Goal: Information Seeking & Learning: Learn about a topic

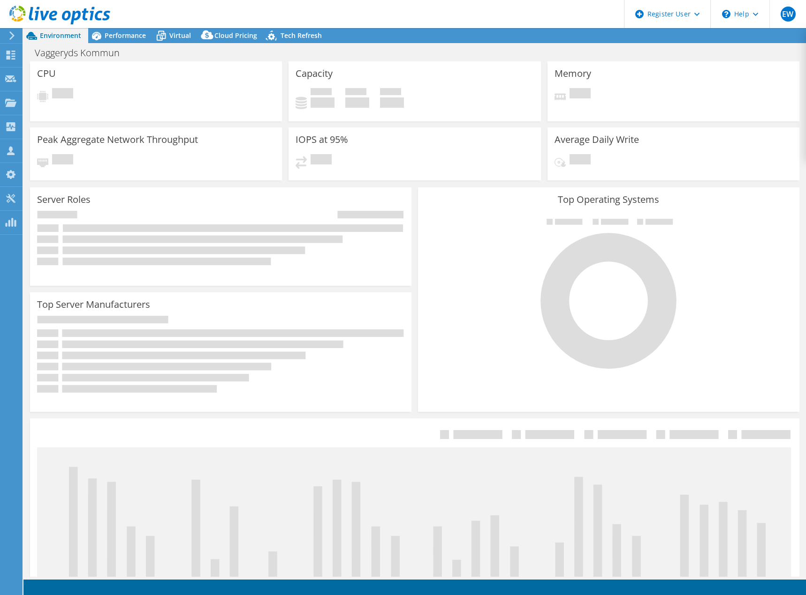
select select "USD"
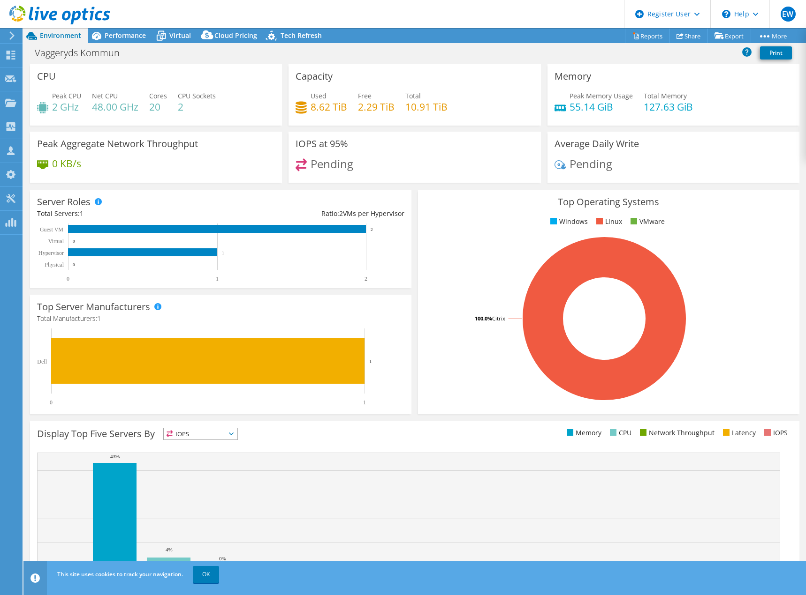
click at [684, 175] on div "Pending" at bounding box center [673, 168] width 238 height 20
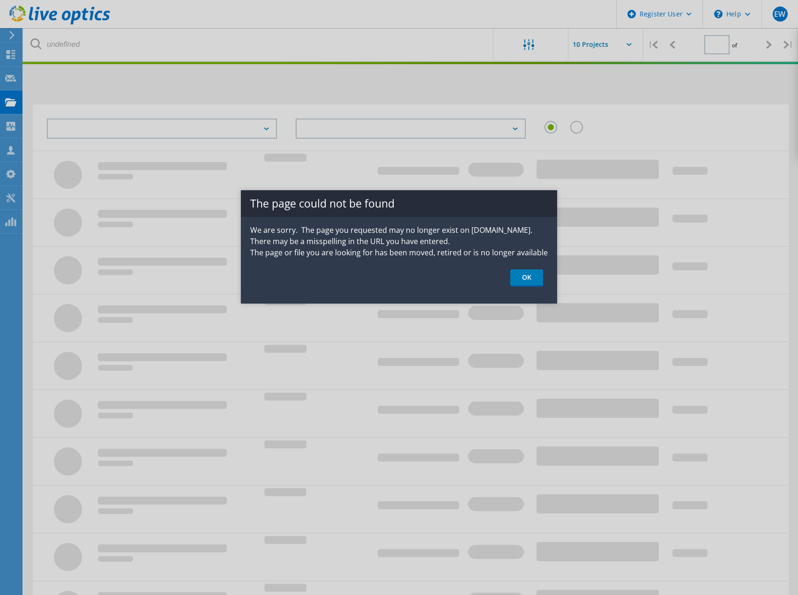
type input "1"
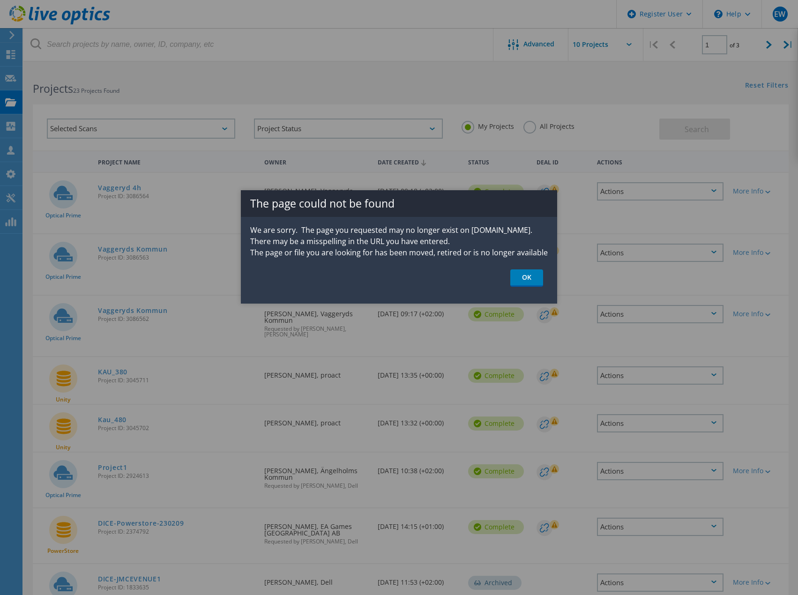
click at [349, 244] on p "We are sorry. The page you requested may no longer exist on Dell.com. There may…" at bounding box center [399, 242] width 316 height 34
click at [540, 279] on link "OK" at bounding box center [527, 278] width 33 height 17
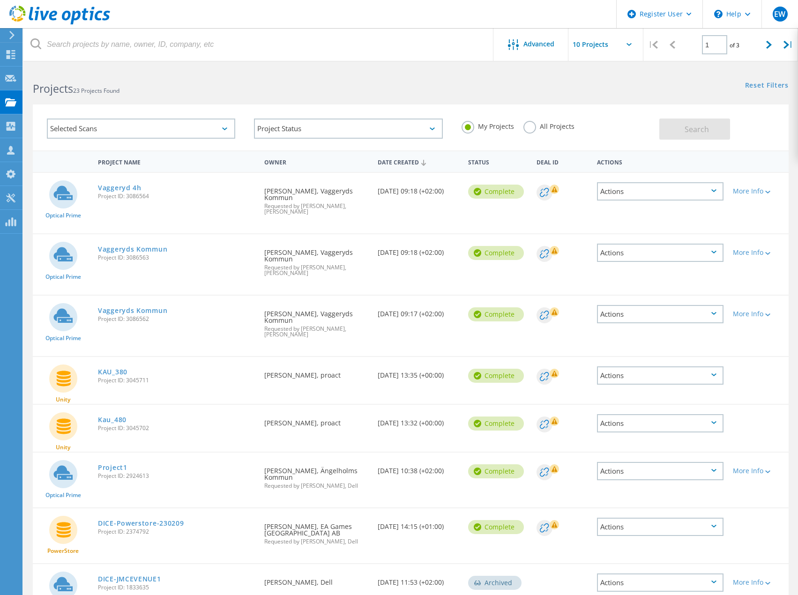
drag, startPoint x: 116, startPoint y: 186, endPoint x: 121, endPoint y: 195, distance: 10.3
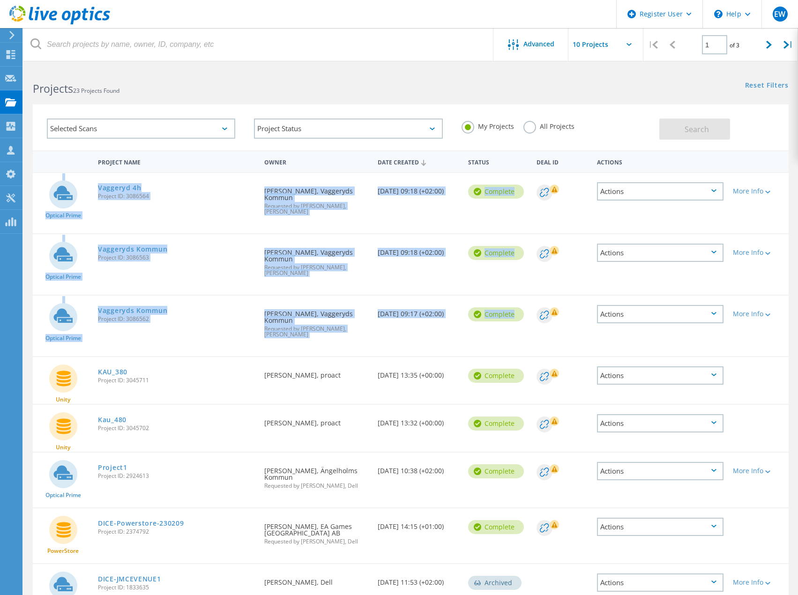
drag, startPoint x: 178, startPoint y: 318, endPoint x: 84, endPoint y: 170, distance: 176.0
click at [84, 170] on div "Project Name Owner Date Created Status Deal Id Actions Optical Prime Vaggeryd 4…" at bounding box center [411, 433] width 756 height 565
click at [343, 324] on div "Requested By Fredrik Svensson, Vaggeryds Kommun Requested by Martin Rollfelt, d…" at bounding box center [316, 321] width 113 height 51
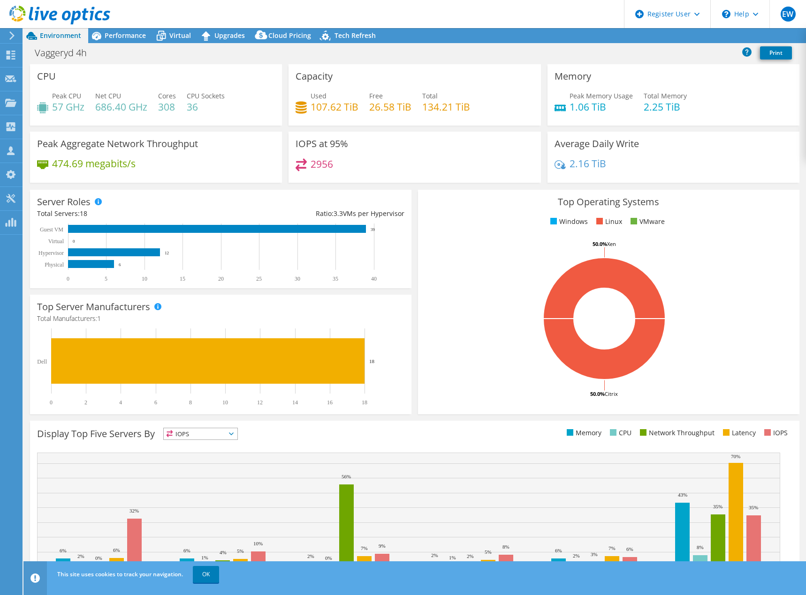
select select "USD"
drag, startPoint x: 374, startPoint y: 171, endPoint x: 287, endPoint y: 136, distance: 93.4
click at [288, 136] on div "IOPS at 95% 2956" at bounding box center [414, 157] width 252 height 51
click at [446, 143] on div "IOPS at 95% 2956" at bounding box center [414, 157] width 252 height 51
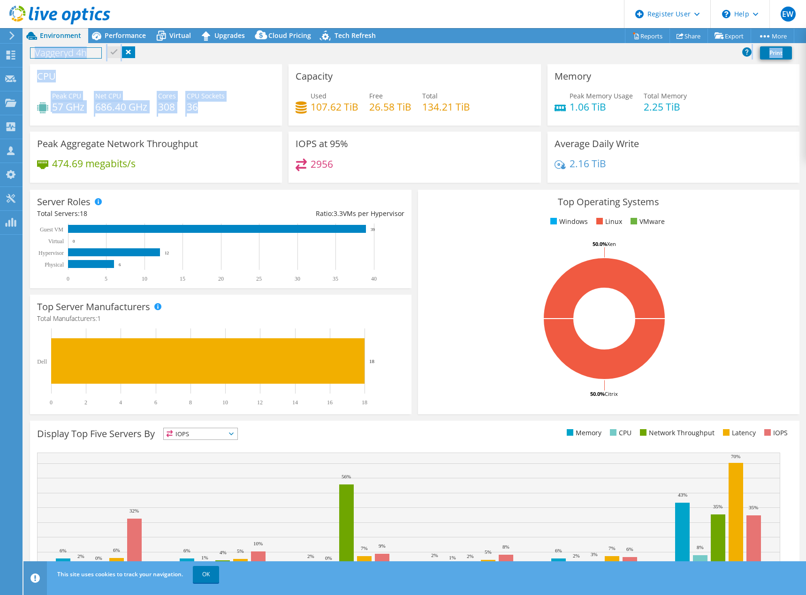
drag, startPoint x: 201, startPoint y: 113, endPoint x: 74, endPoint y: 82, distance: 131.0
click at [75, 83] on div "CPU Peak CPU 57 GHz Net CPU 686.40 GHz Cores 308 CPU Sockets 36" at bounding box center [156, 94] width 252 height 61
click at [74, 79] on div "CPU Peak CPU 57 GHz Net CPU 686.40 GHz Cores 308 CPU Sockets 36" at bounding box center [156, 94] width 252 height 61
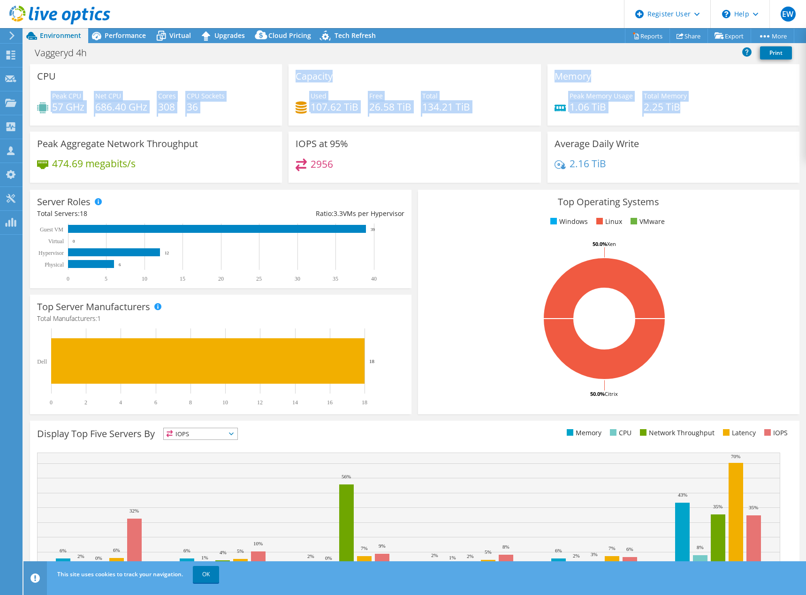
drag, startPoint x: 121, startPoint y: 74, endPoint x: 715, endPoint y: 109, distance: 594.7
click at [715, 109] on div "CPU Peak CPU 57 GHz Net CPU 686.40 GHz Cores 308 CPU Sockets 36 Capacity Used 1…" at bounding box center [415, 126] width 776 height 125
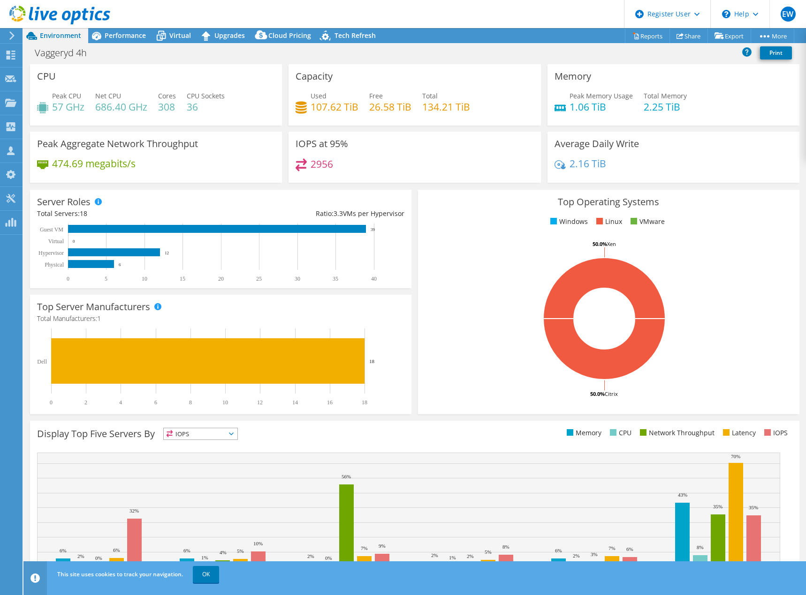
click at [715, 109] on div "Peak Memory Usage 1.06 TiB Total Memory 2.25 TiB" at bounding box center [673, 106] width 238 height 30
drag, startPoint x: 331, startPoint y: 166, endPoint x: 294, endPoint y: 139, distance: 46.7
click at [294, 139] on div "IOPS at 95% 2956" at bounding box center [414, 157] width 252 height 51
click at [360, 164] on div "2956" at bounding box center [414, 168] width 238 height 20
drag, startPoint x: 346, startPoint y: 165, endPoint x: 294, endPoint y: 140, distance: 57.3
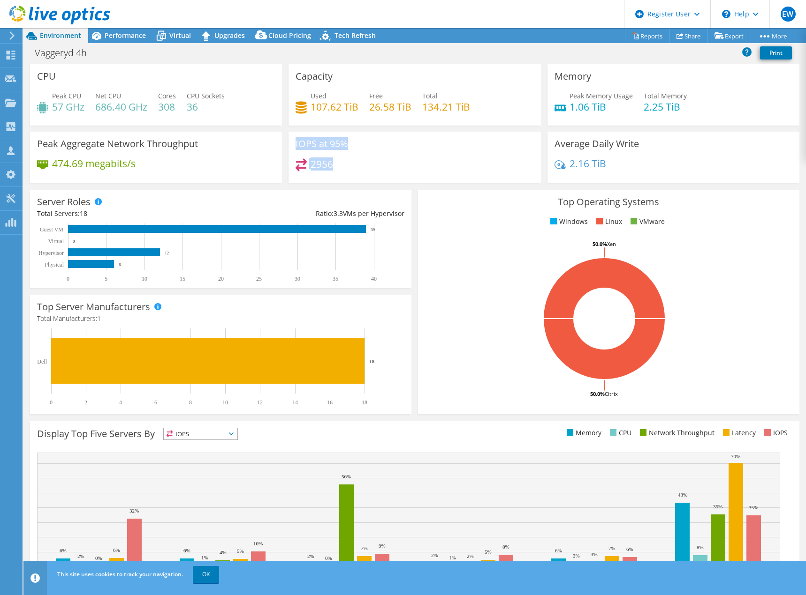
click at [294, 140] on div "IOPS at 95% 2956" at bounding box center [414, 157] width 252 height 51
click at [295, 140] on h3 "IOPS at 95%" at bounding box center [321, 144] width 53 height 10
drag, startPoint x: 293, startPoint y: 143, endPoint x: 355, endPoint y: 171, distance: 68.2
click at [355, 171] on div "IOPS at 95% 2956" at bounding box center [414, 157] width 252 height 51
click at [355, 171] on div "2956" at bounding box center [414, 168] width 238 height 20
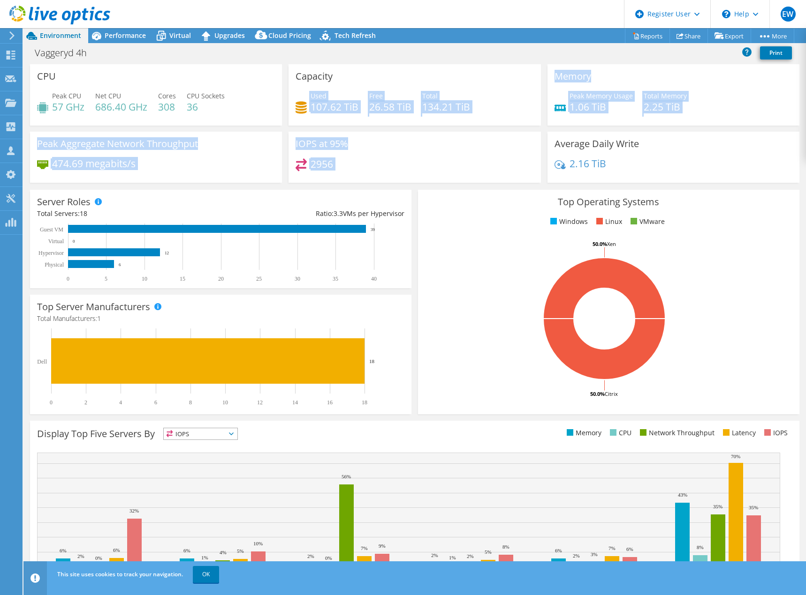
drag, startPoint x: 355, startPoint y: 171, endPoint x: 302, endPoint y: 102, distance: 86.3
click at [302, 102] on div "CPU Peak CPU 57 GHz Net CPU 686.40 GHz Cores 308 CPU Sockets 36 Capacity Used 1…" at bounding box center [415, 126] width 776 height 125
click at [427, 156] on div "IOPS at 95% 2956" at bounding box center [414, 157] width 252 height 51
drag, startPoint x: 322, startPoint y: 132, endPoint x: 293, endPoint y: 71, distance: 67.3
click at [293, 71] on div "CPU Peak CPU 57 GHz Net CPU 686.40 GHz Cores 308 CPU Sockets 36 Capacity Used 1…" at bounding box center [415, 126] width 776 height 125
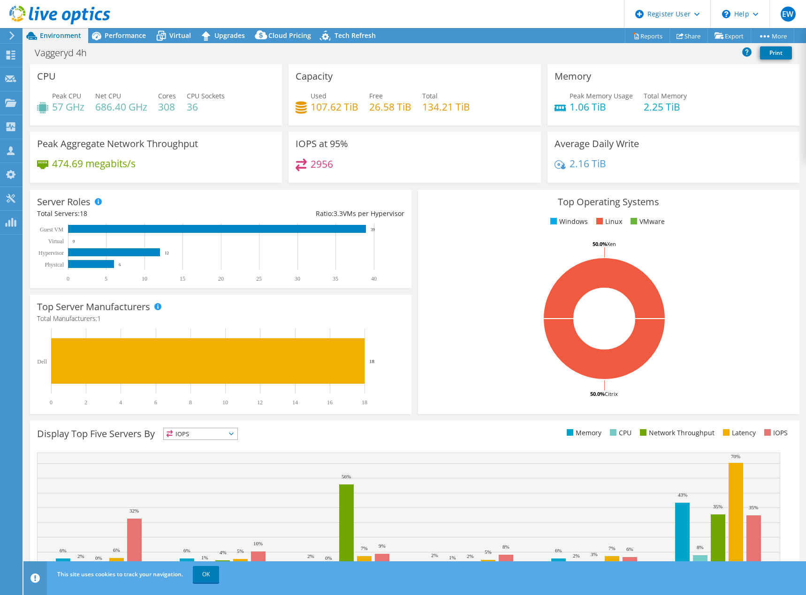
click at [293, 71] on div "Capacity Used 107.62 TiB Free 26.58 TiB Total 134.21 TiB" at bounding box center [414, 94] width 252 height 61
drag, startPoint x: 293, startPoint y: 71, endPoint x: 472, endPoint y: 113, distance: 184.3
click at [472, 113] on div "Capacity Used 107.62 TiB Free 26.58 TiB Total 134.21 TiB" at bounding box center [414, 94] width 252 height 61
click at [472, 113] on div "Used 107.62 TiB Free 26.58 TiB Total 134.21 TiB" at bounding box center [414, 106] width 238 height 30
drag, startPoint x: 474, startPoint y: 112, endPoint x: 284, endPoint y: 72, distance: 194.5
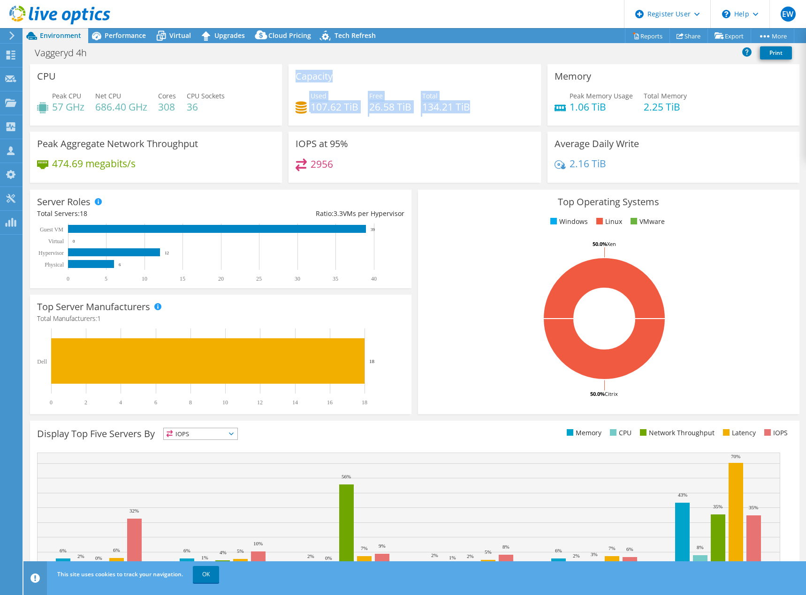
click at [285, 72] on div "Capacity Used 107.62 TiB Free 26.58 TiB Total 134.21 TiB" at bounding box center [414, 94] width 258 height 61
click at [477, 129] on div "Capacity Used 107.62 TiB Free 26.58 TiB Total 134.21 TiB" at bounding box center [414, 98] width 258 height 68
drag, startPoint x: 296, startPoint y: 73, endPoint x: 493, endPoint y: 123, distance: 202.8
click at [493, 123] on div "Capacity Used 107.62 TiB Free 26.58 TiB Total 134.21 TiB" at bounding box center [414, 94] width 252 height 61
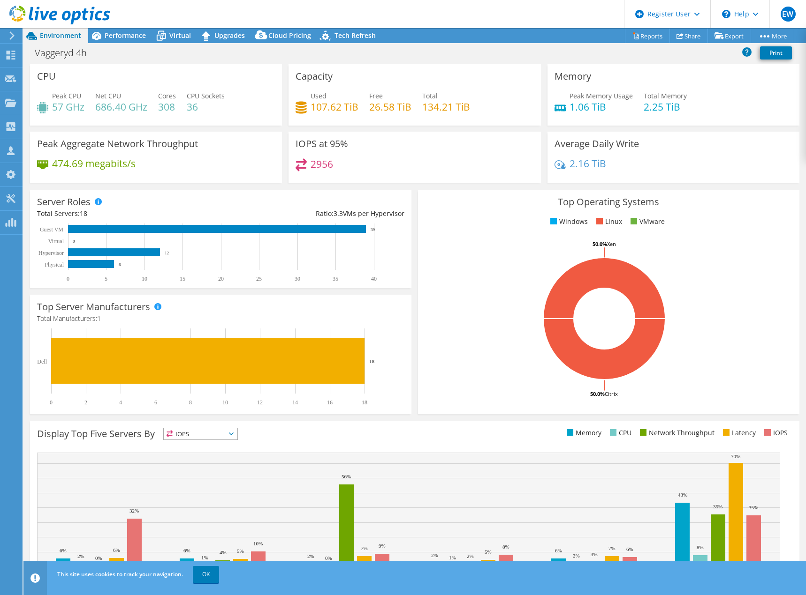
click at [493, 123] on div "Capacity Used 107.62 TiB Free 26.58 TiB Total 134.21 TiB" at bounding box center [414, 94] width 252 height 61
drag, startPoint x: 486, startPoint y: 108, endPoint x: 311, endPoint y: 66, distance: 180.0
click at [311, 66] on div "Capacity Used 107.62 TiB Free 26.58 TiB Total 134.21 TiB" at bounding box center [414, 94] width 252 height 61
click at [322, 67] on div "Capacity Used 107.62 TiB Free 26.58 TiB Total 134.21 TiB" at bounding box center [414, 94] width 252 height 61
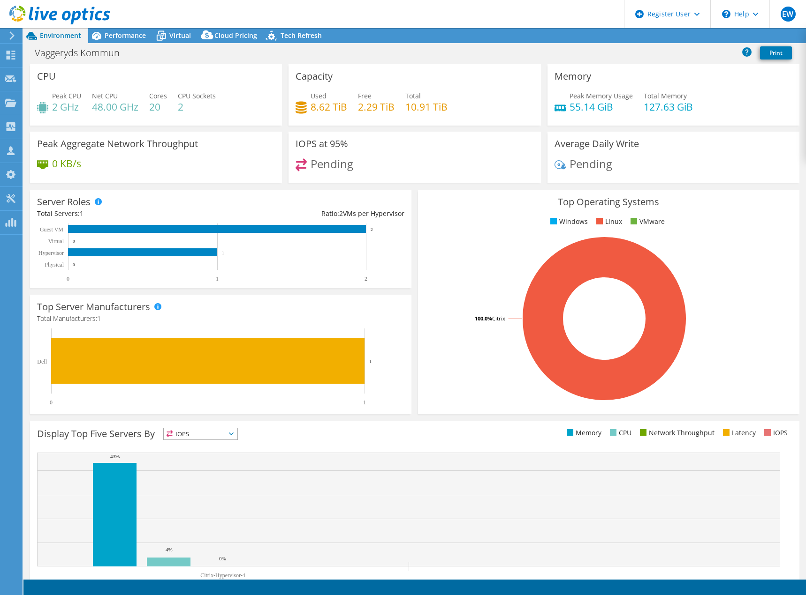
select select "USD"
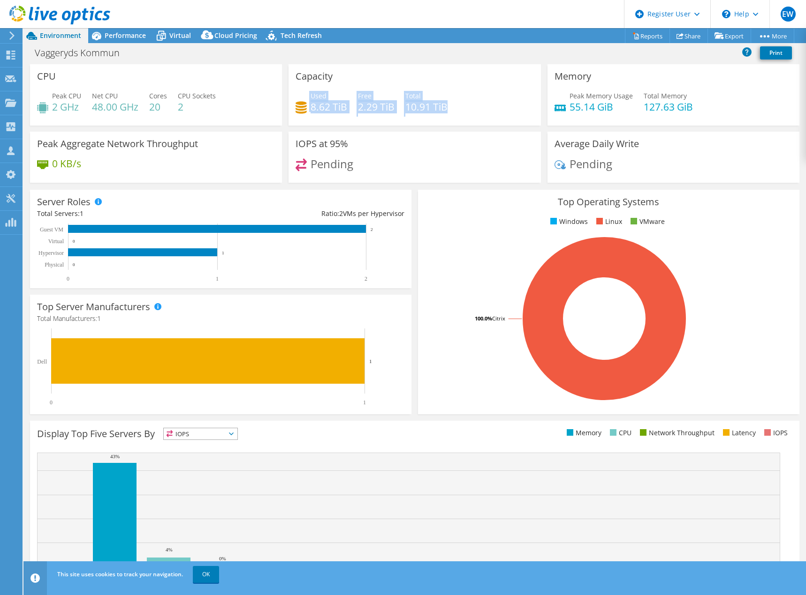
drag, startPoint x: 417, startPoint y: 103, endPoint x: 319, endPoint y: 87, distance: 98.7
click at [319, 87] on div "Capacity Used 8.62 TiB Free 2.29 TiB Total 10.91 TiB" at bounding box center [414, 94] width 252 height 61
click at [319, 88] on div "Capacity Used 8.62 TiB Free 2.29 TiB Total 10.91 TiB" at bounding box center [414, 94] width 252 height 61
click at [124, 32] on span "Performance" at bounding box center [125, 35] width 41 height 9
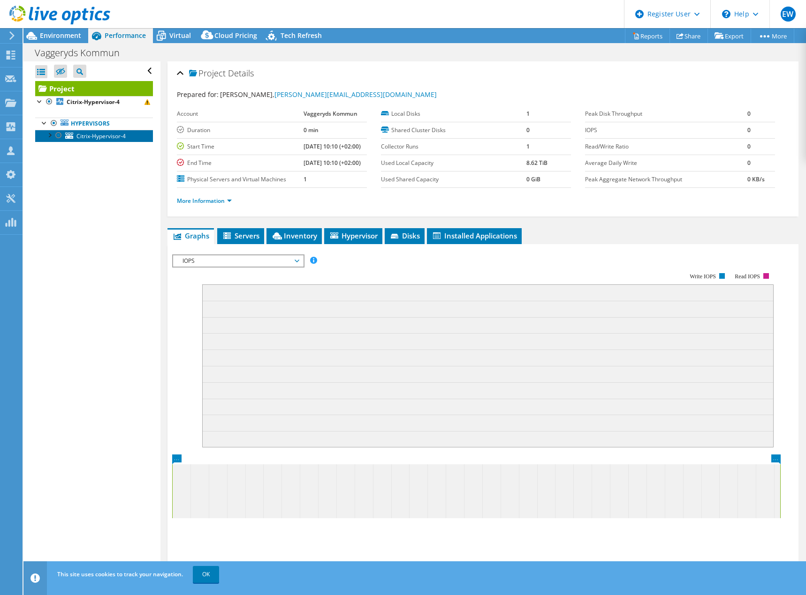
click at [90, 132] on span "Citrix-Hypervisor-4" at bounding box center [100, 136] width 49 height 8
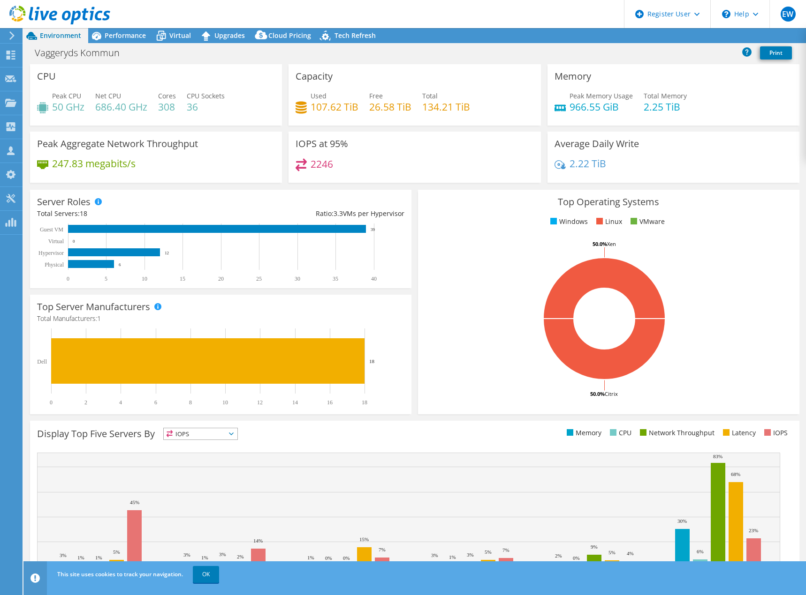
select select "USD"
drag, startPoint x: 686, startPoint y: 113, endPoint x: 636, endPoint y: 97, distance: 52.6
click at [636, 97] on div "Peak Memory Usage 966.55 GiB Total Memory 2.25 TiB" at bounding box center [673, 106] width 238 height 30
click at [706, 105] on div "Peak Memory Usage 966.55 GiB Total Memory 2.25 TiB" at bounding box center [673, 106] width 238 height 30
drag, startPoint x: 470, startPoint y: 103, endPoint x: 302, endPoint y: 74, distance: 170.8
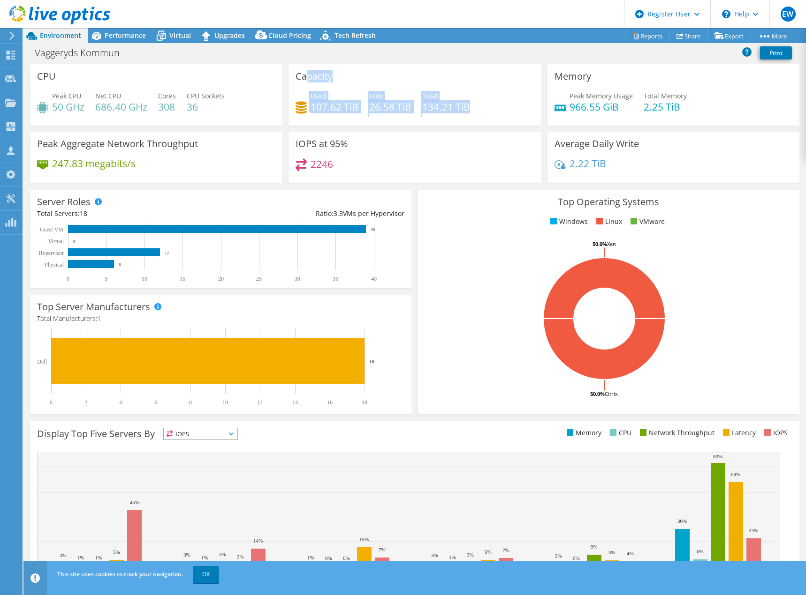
click at [302, 74] on div "Capacity Used 107.62 TiB Free 26.58 TiB Total 134.21 TiB" at bounding box center [414, 94] width 252 height 61
click at [444, 114] on div "Used 107.62 TiB Free 26.58 TiB Total 134.21 TiB" at bounding box center [414, 106] width 238 height 30
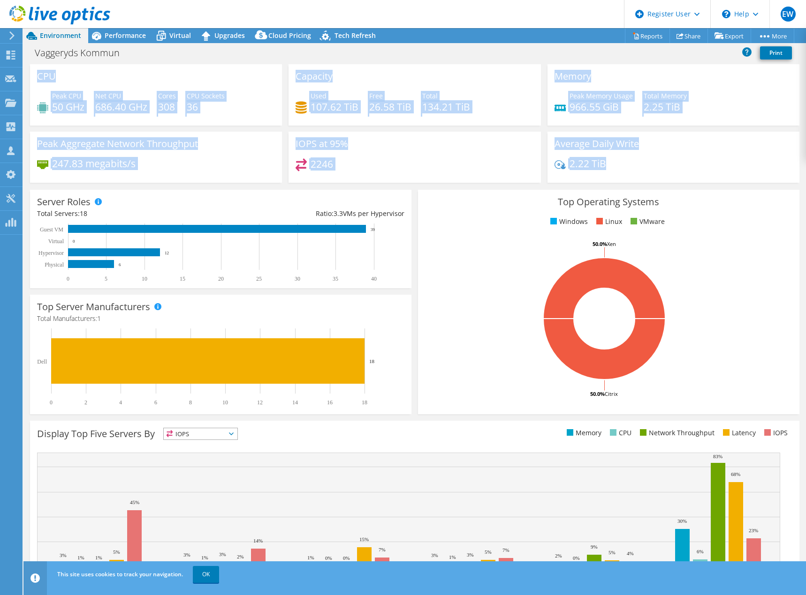
drag, startPoint x: 620, startPoint y: 167, endPoint x: 38, endPoint y: 76, distance: 589.3
click at [38, 76] on div "CPU Peak CPU 50 GHz Net CPU 686.40 GHz Cores 308 CPU Sockets 36 Capacity Used 1…" at bounding box center [415, 126] width 776 height 125
click at [224, 103] on h4 "36" at bounding box center [206, 107] width 38 height 10
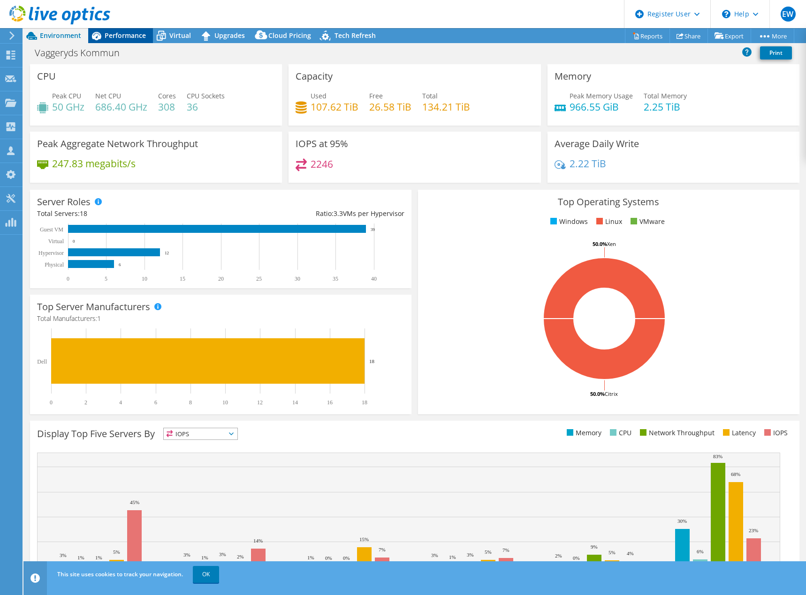
click at [107, 36] on span "Performance" at bounding box center [125, 35] width 41 height 9
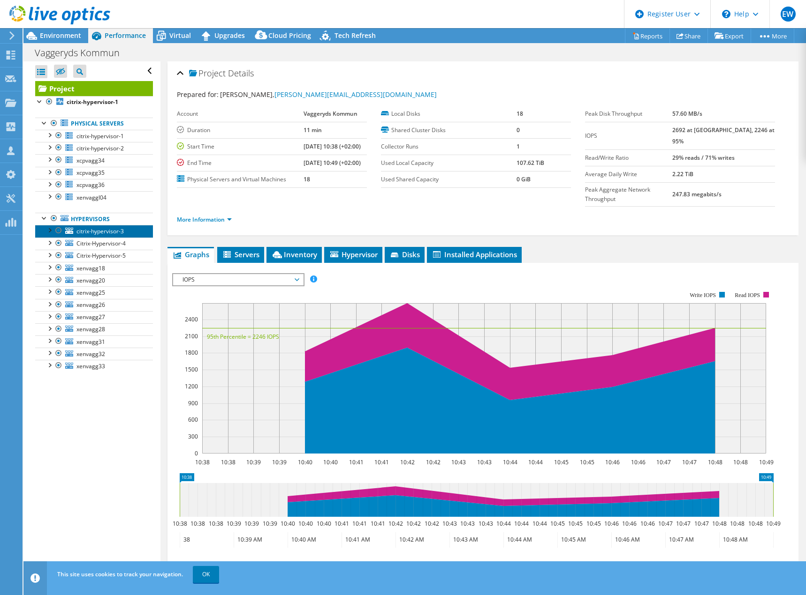
click at [106, 234] on span "citrix-hypervisor-3" at bounding box center [99, 231] width 47 height 8
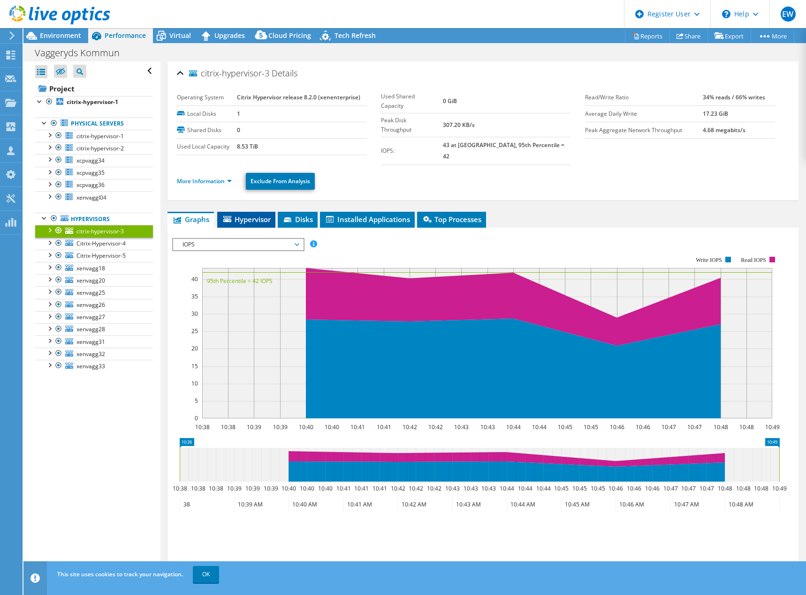
click at [271, 214] on li "Hypervisor" at bounding box center [246, 220] width 58 height 16
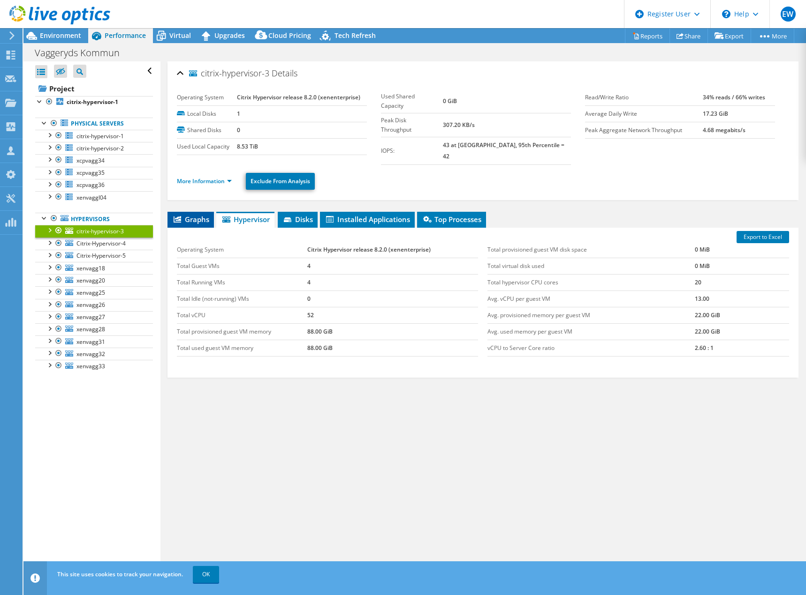
click at [178, 216] on icon at bounding box center [177, 219] width 8 height 7
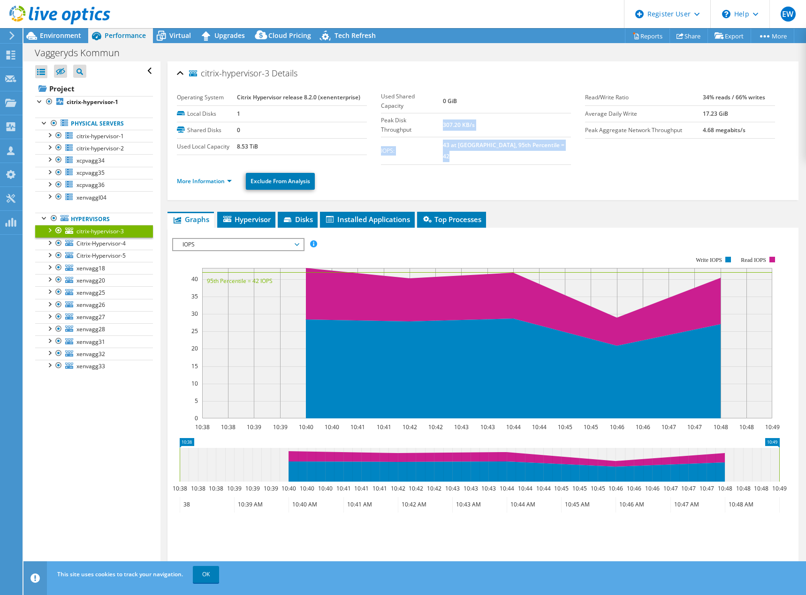
drag, startPoint x: 458, startPoint y: 118, endPoint x: 740, endPoint y: 144, distance: 283.4
click at [799, 144] on article "citrix-hypervisor-3 Details Operating System Citrix Hypervisor release 8.2.0 (x…" at bounding box center [482, 319] width 645 height 516
click at [720, 144] on section "Operating System Citrix Hypervisor release 8.2.0 (xenenterprise) Local Disks 1 …" at bounding box center [483, 127] width 612 height 75
click at [45, 232] on div at bounding box center [49, 229] width 9 height 9
click at [57, 257] on div at bounding box center [53, 254] width 9 height 9
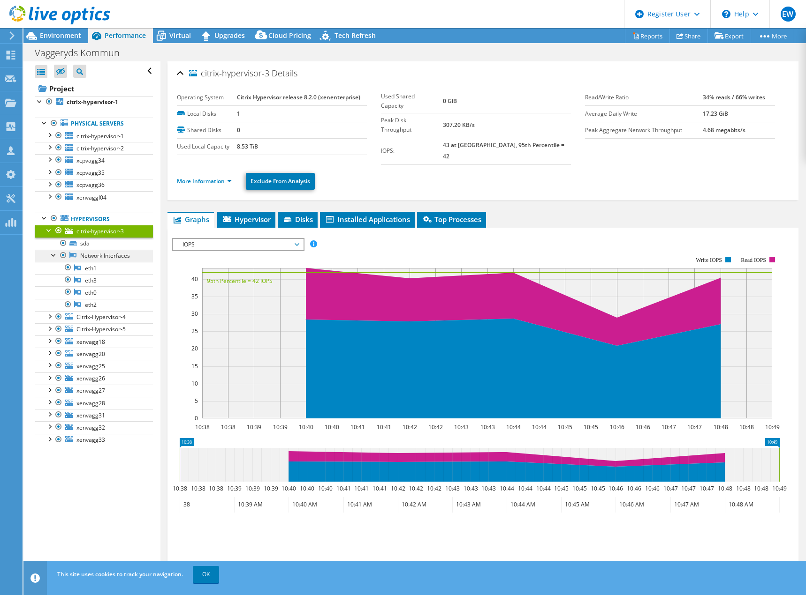
click at [118, 259] on link "Network Interfaces" at bounding box center [94, 256] width 118 height 12
click at [109, 265] on link "eth1" at bounding box center [94, 268] width 118 height 12
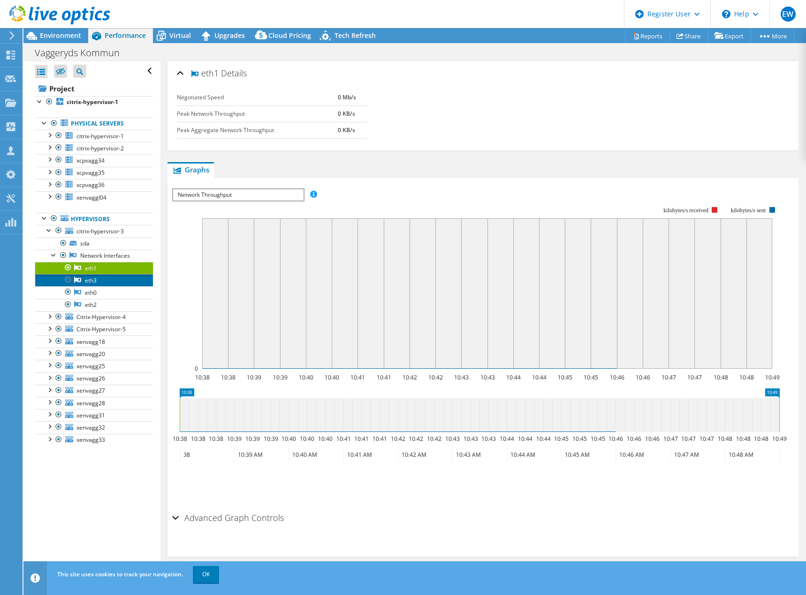
click at [105, 279] on link "eth3" at bounding box center [94, 280] width 118 height 12
click at [102, 297] on link "eth0" at bounding box center [94, 292] width 118 height 12
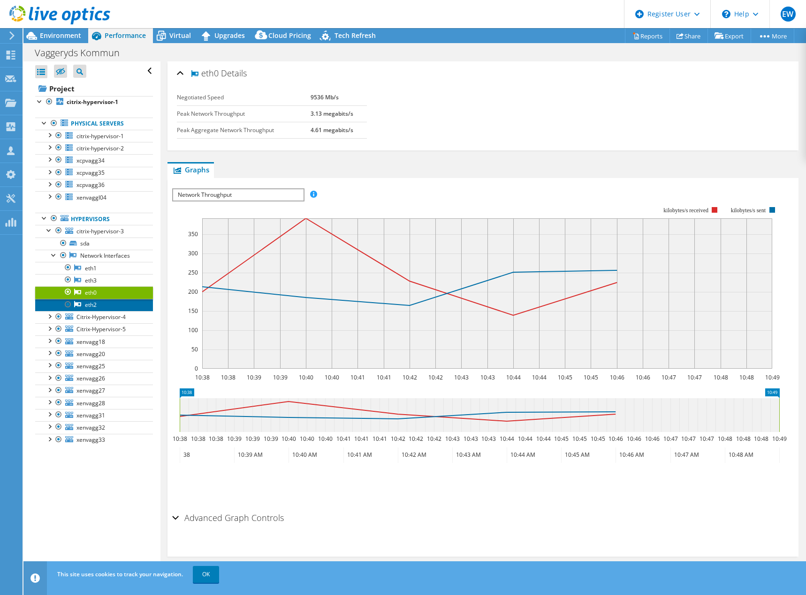
click at [101, 309] on link "eth2" at bounding box center [94, 305] width 118 height 12
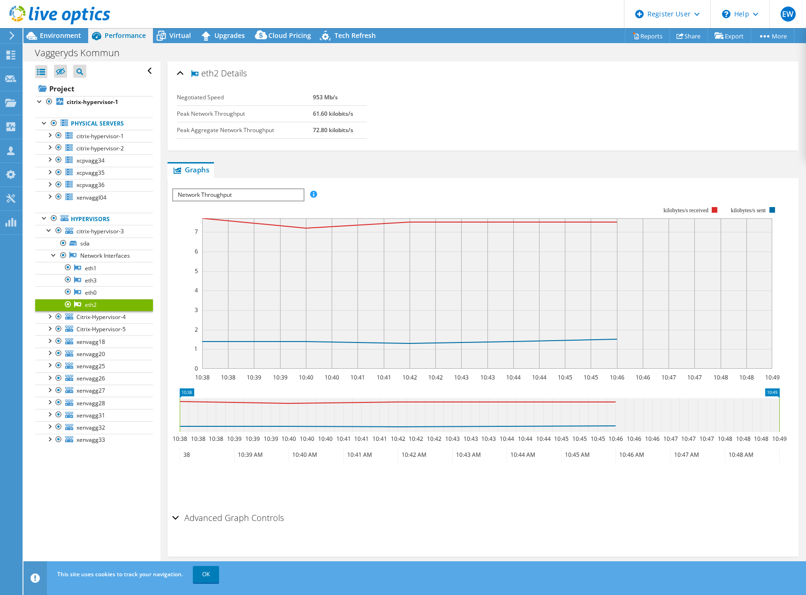
click at [105, 299] on link "eth2" at bounding box center [94, 305] width 118 height 12
click at [106, 294] on link "eth0" at bounding box center [94, 292] width 118 height 12
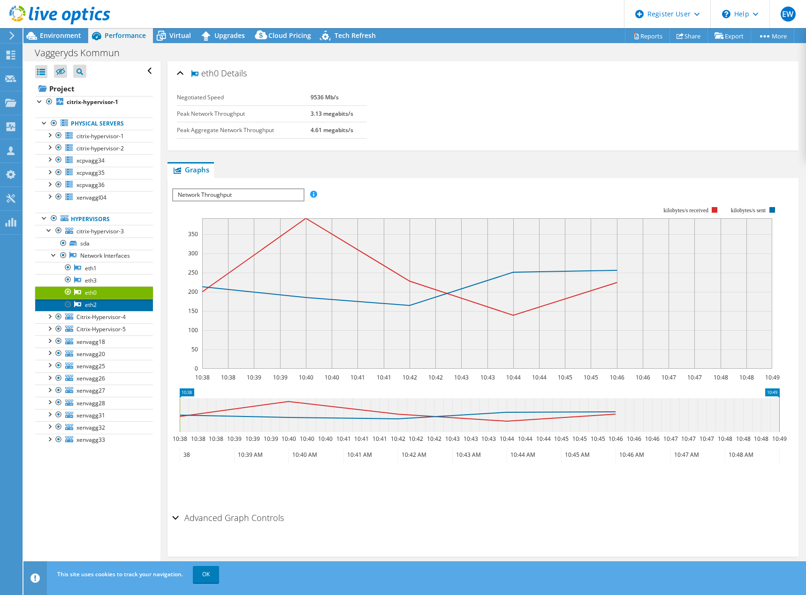
click at [107, 305] on link "eth2" at bounding box center [94, 305] width 118 height 12
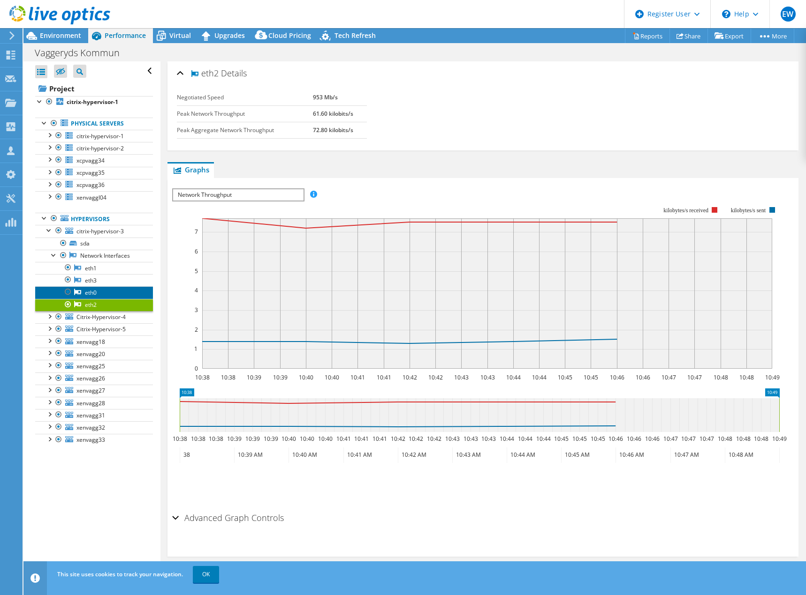
click at [107, 295] on link "eth0" at bounding box center [94, 292] width 118 height 12
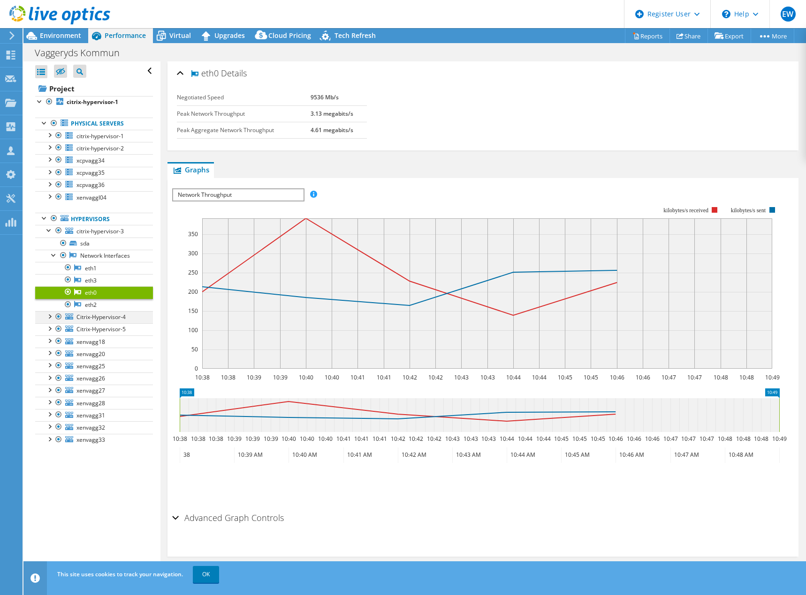
click at [46, 319] on div at bounding box center [49, 315] width 9 height 9
click at [57, 343] on div at bounding box center [53, 340] width 9 height 9
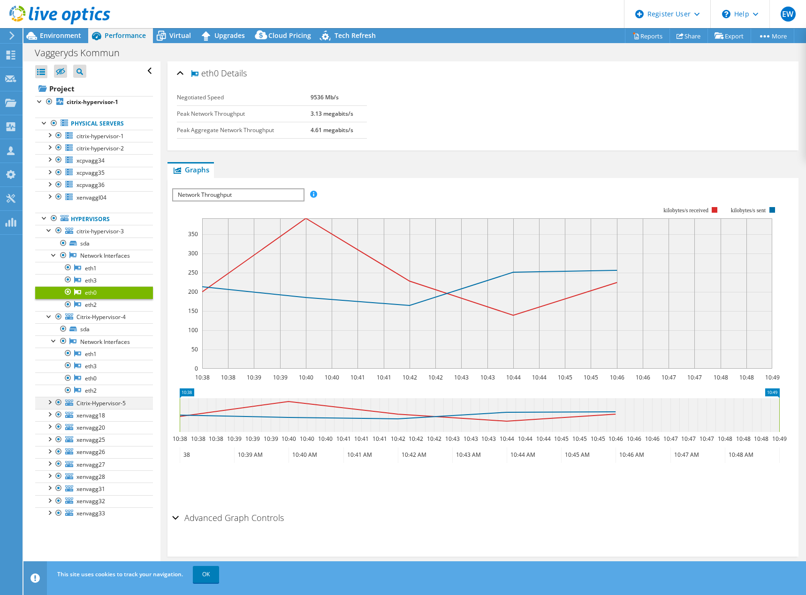
click at [52, 403] on div at bounding box center [49, 401] width 9 height 9
click at [56, 430] on div at bounding box center [53, 426] width 9 height 9
click at [50, 488] on div at bounding box center [49, 487] width 9 height 9
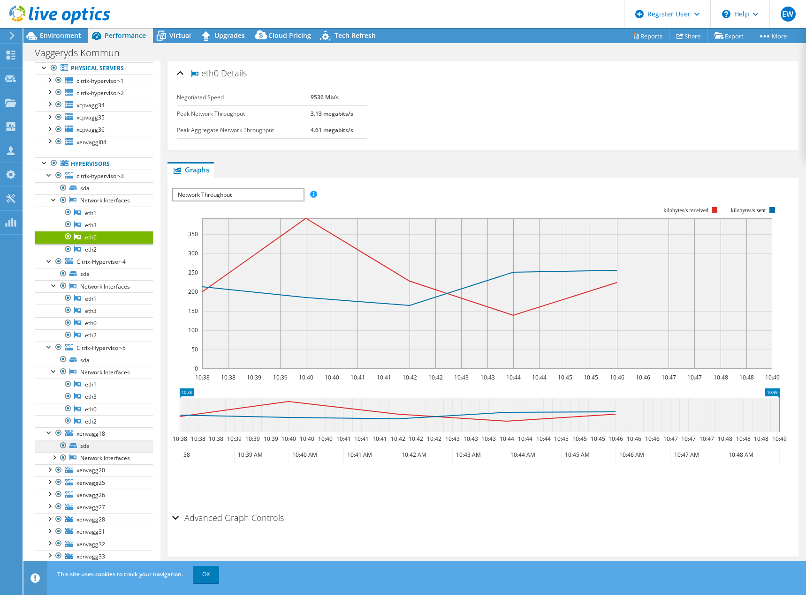
scroll to position [61, 0]
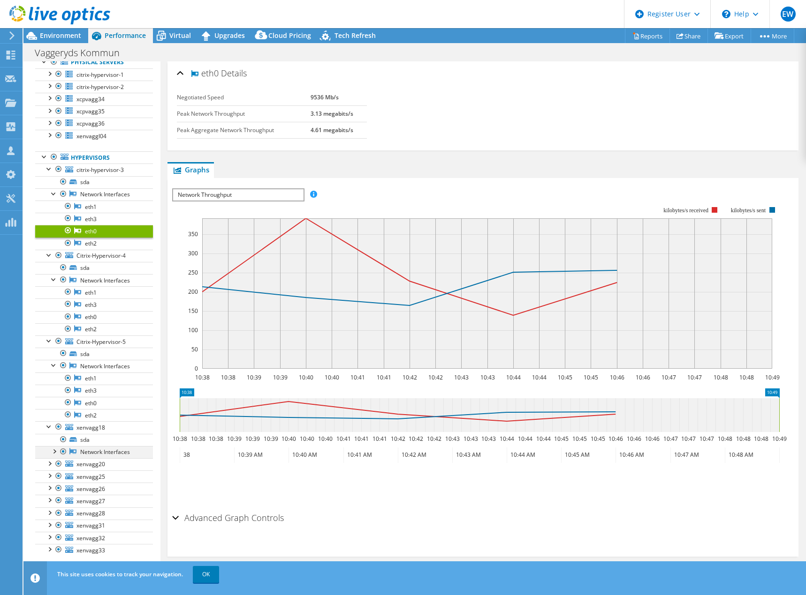
click at [55, 454] on div at bounding box center [53, 450] width 9 height 9
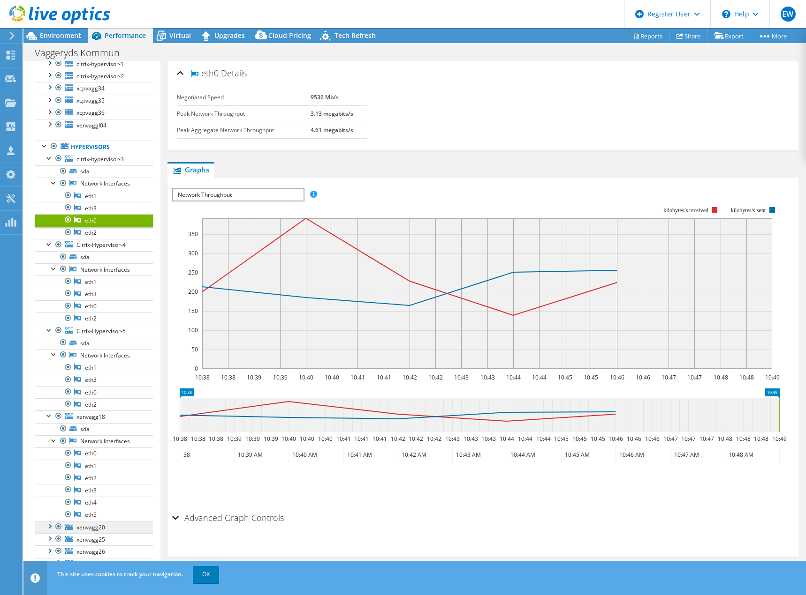
scroll to position [0, 0]
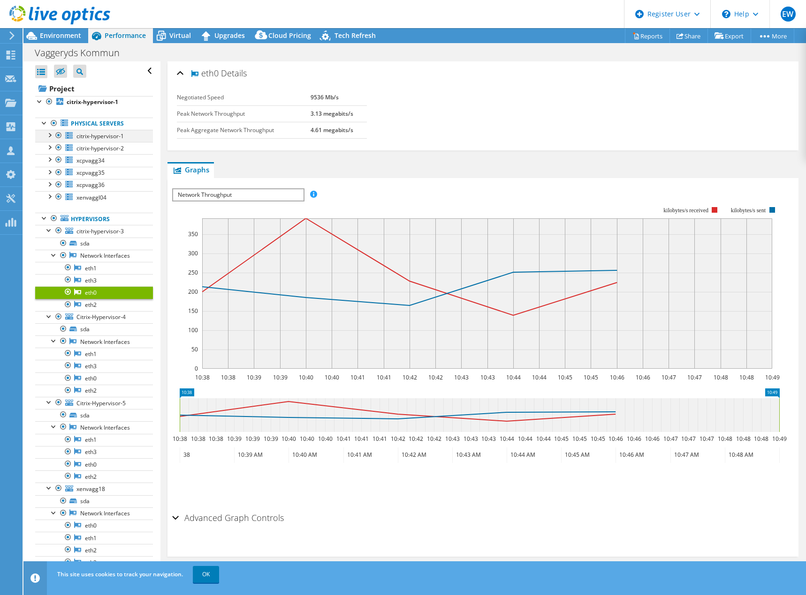
click at [53, 134] on div at bounding box center [49, 134] width 9 height 9
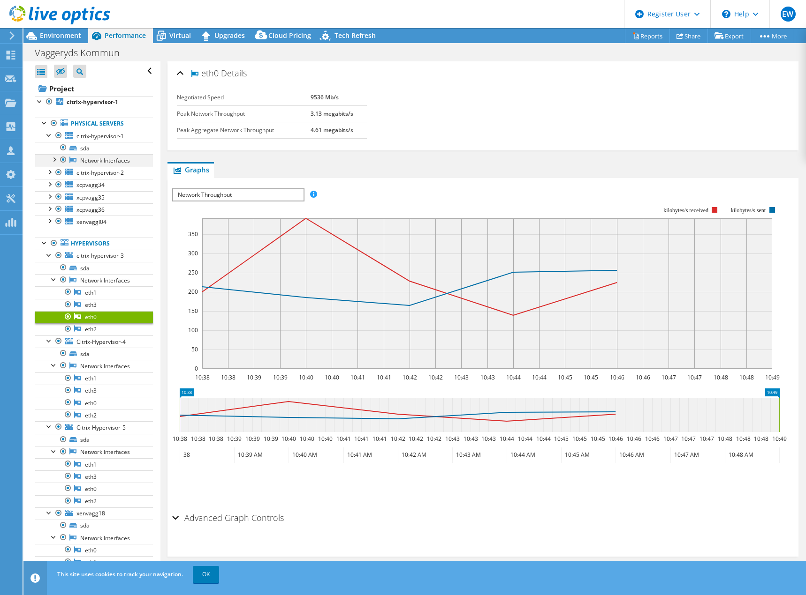
click at [56, 158] on div at bounding box center [53, 158] width 9 height 9
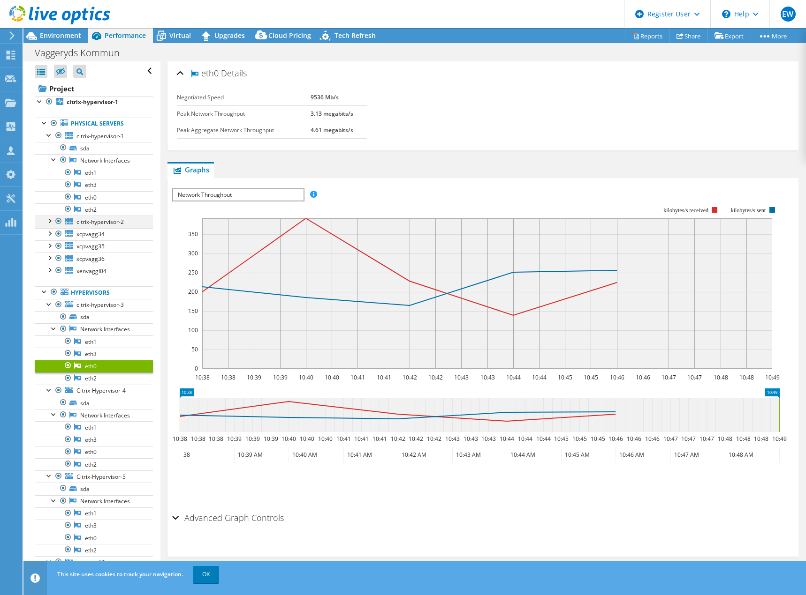
click at [49, 223] on div at bounding box center [49, 220] width 9 height 9
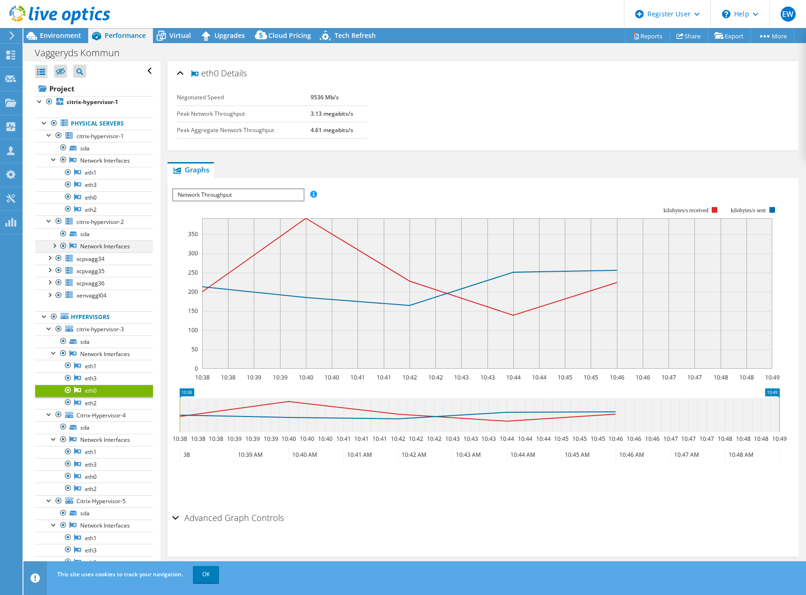
click at [53, 247] on div at bounding box center [53, 245] width 9 height 9
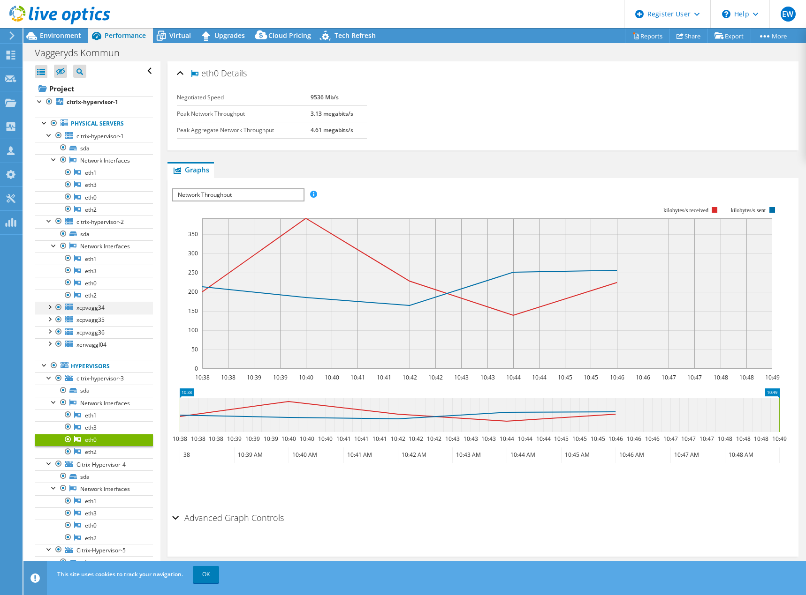
click at [49, 307] on div at bounding box center [49, 306] width 9 height 9
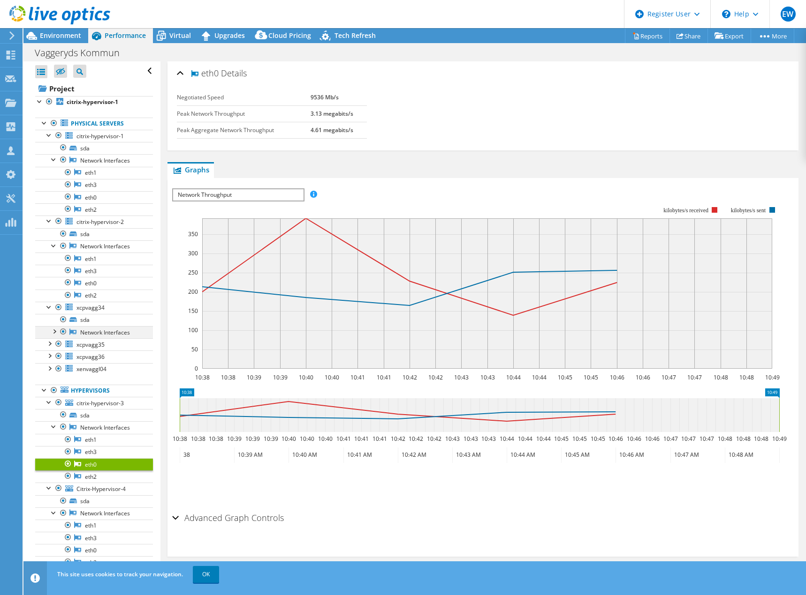
click at [54, 331] on div at bounding box center [53, 330] width 9 height 9
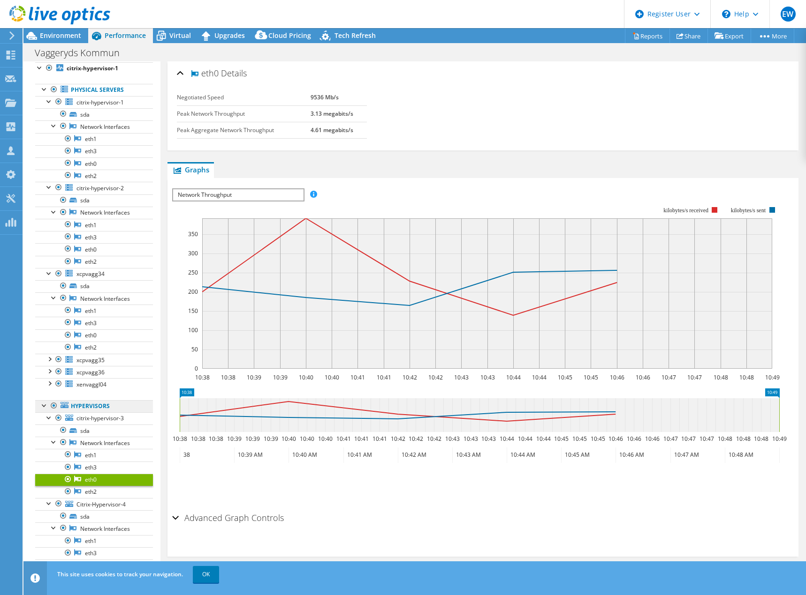
scroll to position [47, 0]
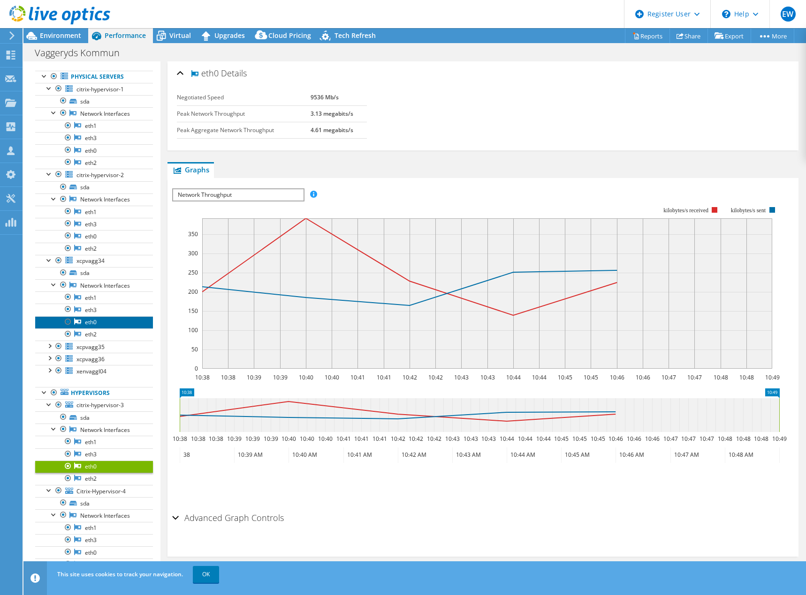
click at [76, 324] on icon at bounding box center [77, 322] width 7 height 6
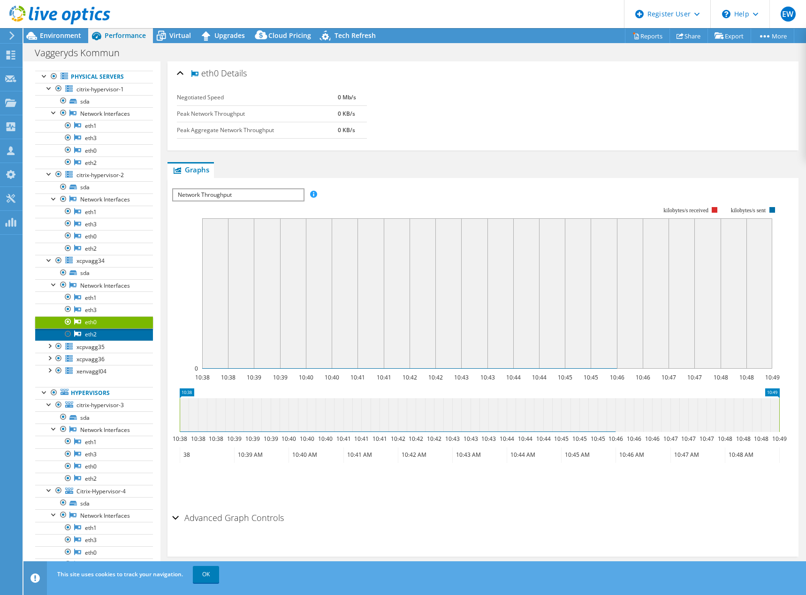
click at [106, 334] on link "eth2" at bounding box center [94, 335] width 118 height 12
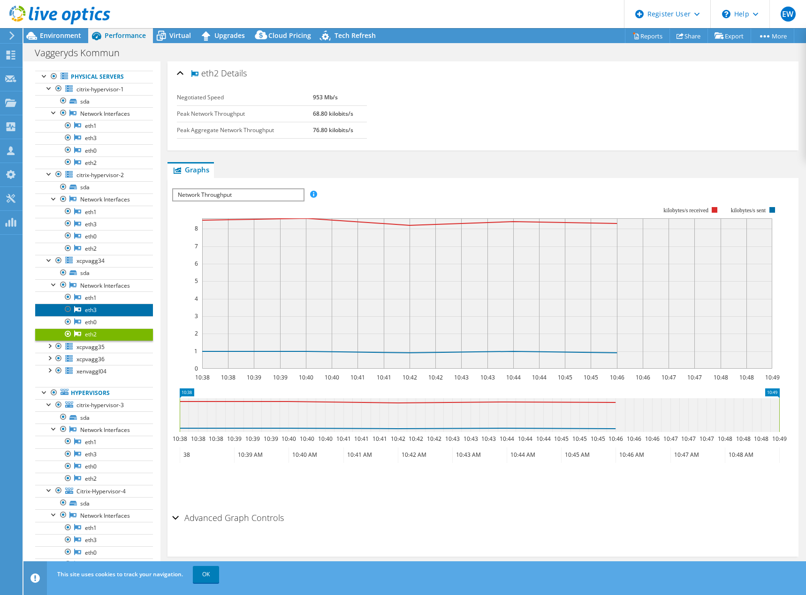
click at [111, 306] on link "eth3" at bounding box center [94, 310] width 118 height 12
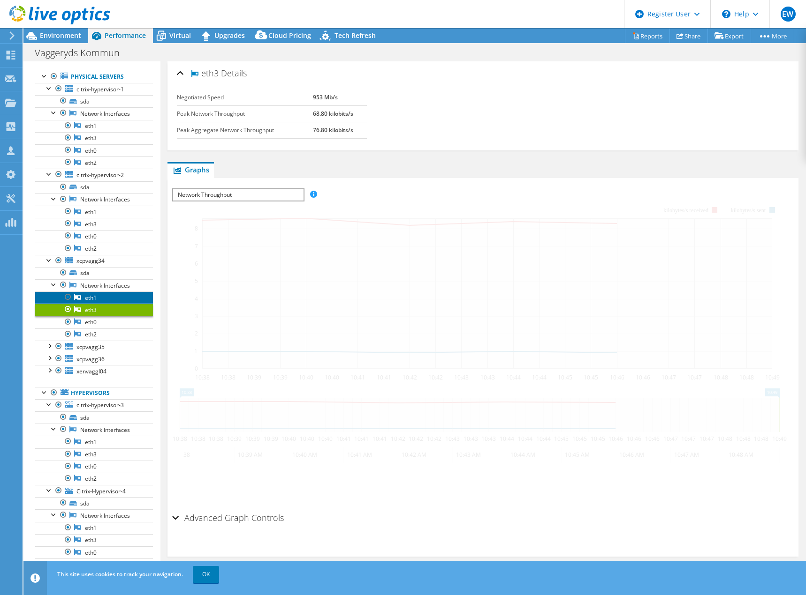
click at [112, 293] on link "eth1" at bounding box center [94, 298] width 118 height 12
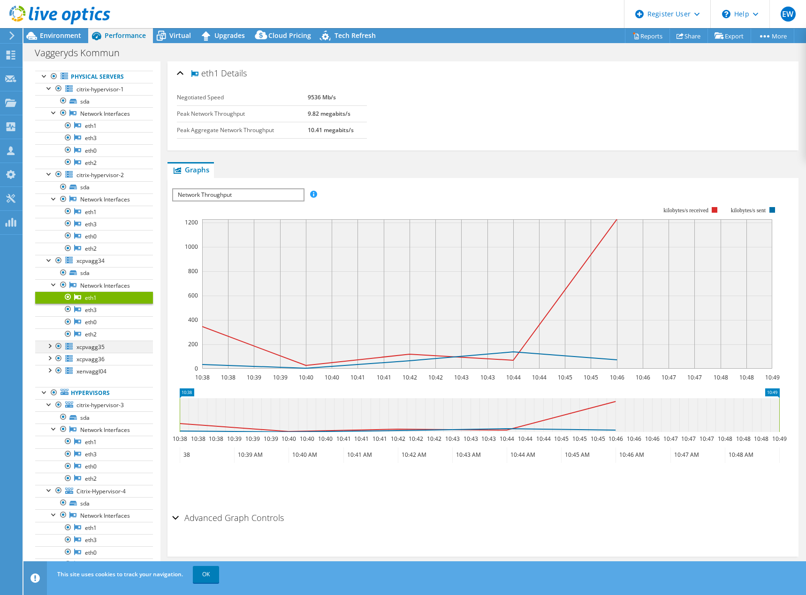
click at [50, 345] on div at bounding box center [49, 345] width 9 height 9
click at [52, 369] on div at bounding box center [53, 369] width 9 height 9
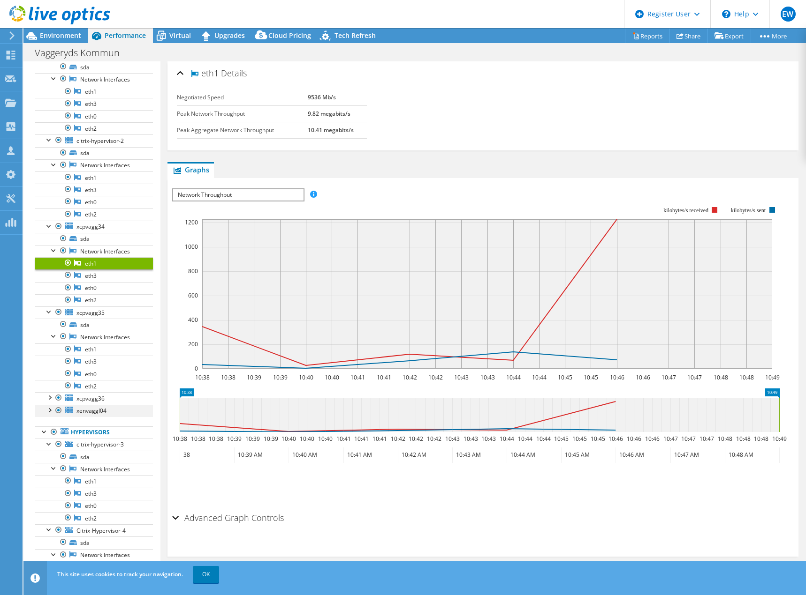
scroll to position [94, 0]
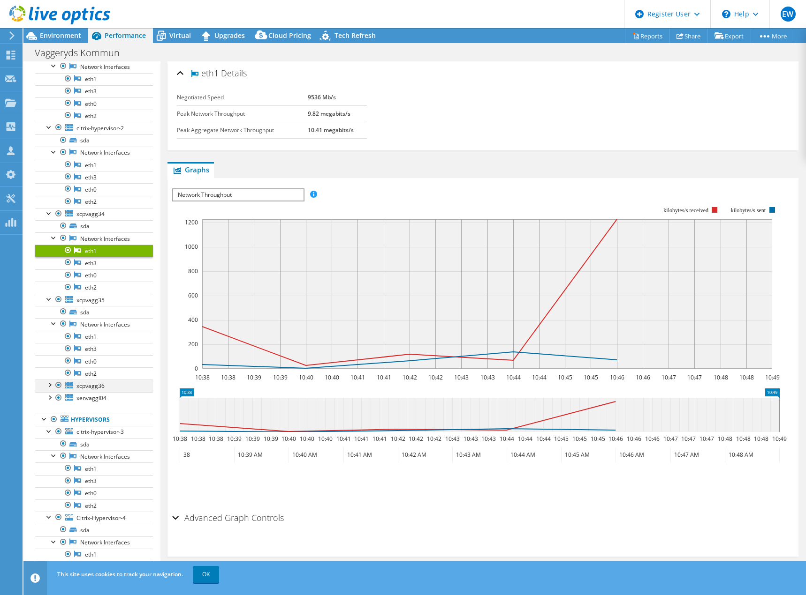
click at [53, 385] on div at bounding box center [49, 384] width 9 height 9
click at [53, 418] on div at bounding box center [49, 421] width 9 height 9
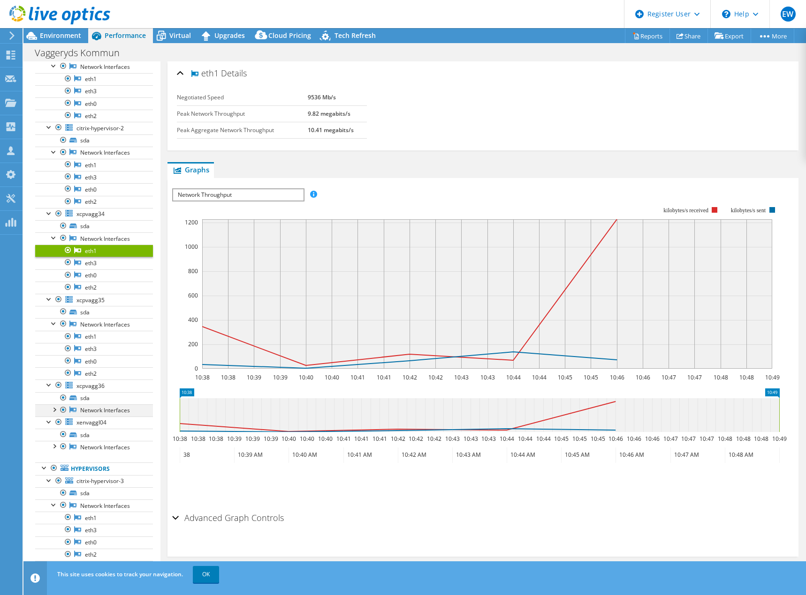
click at [54, 412] on div at bounding box center [53, 409] width 9 height 9
drag, startPoint x: 53, startPoint y: 493, endPoint x: 203, endPoint y: 414, distance: 168.8
click at [53, 492] on div at bounding box center [53, 494] width 9 height 9
